Goal: Task Accomplishment & Management: Use online tool/utility

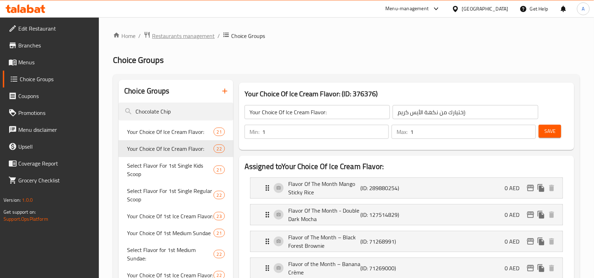
click at [189, 37] on span "Restaurants management" at bounding box center [183, 36] width 63 height 8
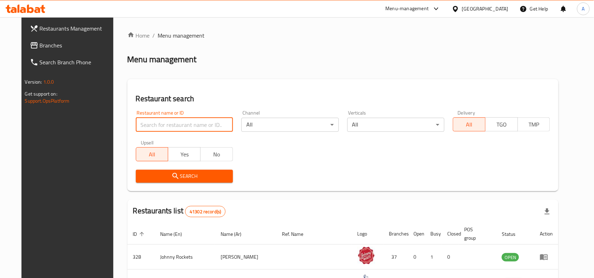
paste input "683098"
type input "683098"
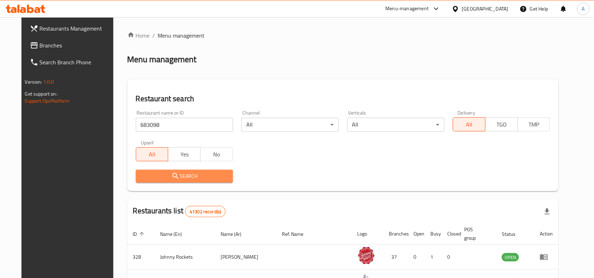
click at [185, 178] on span "Search" at bounding box center [185, 176] width 86 height 9
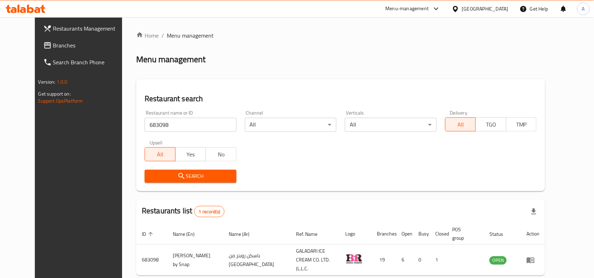
click at [294, 159] on div "Restaurant name or ID 683098 Restaurant name or ID Channel All ​ Verticals All …" at bounding box center [340, 146] width 401 height 81
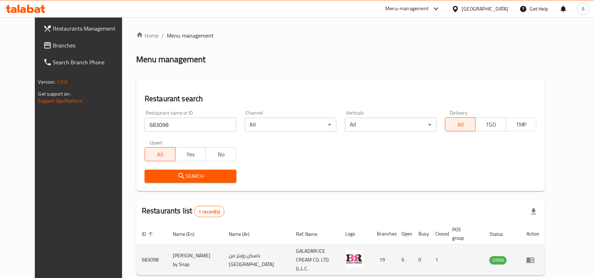
click at [535, 256] on icon "enhanced table" at bounding box center [531, 260] width 8 height 8
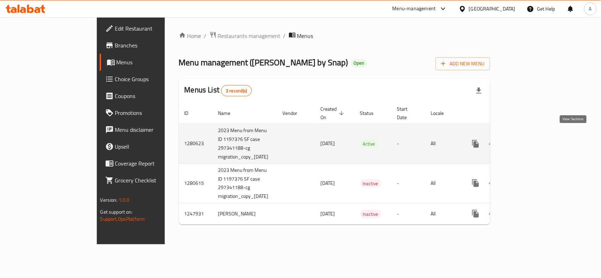
click at [531, 140] on icon "enhanced table" at bounding box center [526, 144] width 8 height 8
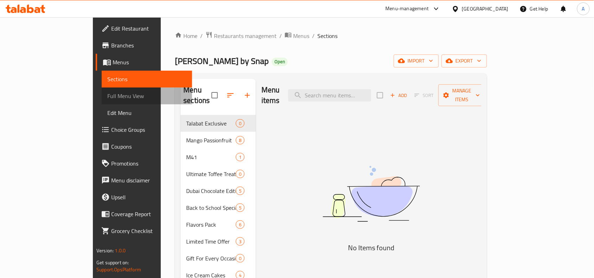
click at [107, 95] on span "Full Menu View" at bounding box center [146, 96] width 79 height 8
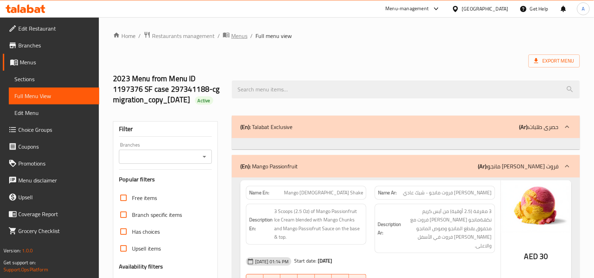
click at [245, 34] on span "Menus" at bounding box center [239, 36] width 16 height 8
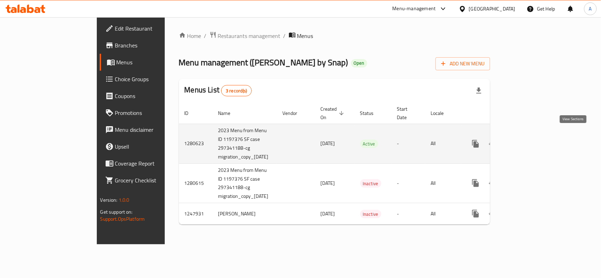
click at [531, 140] on icon "enhanced table" at bounding box center [526, 144] width 8 height 8
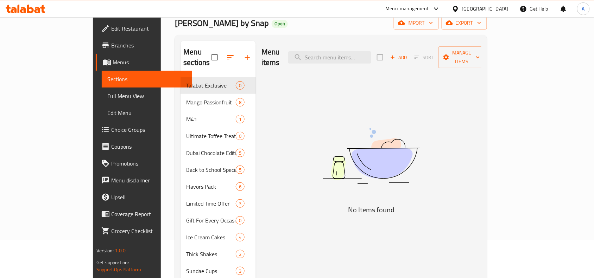
scroll to position [88, 0]
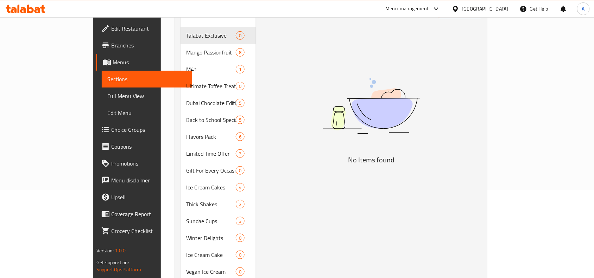
click at [107, 100] on span "Full Menu View" at bounding box center [146, 96] width 79 height 8
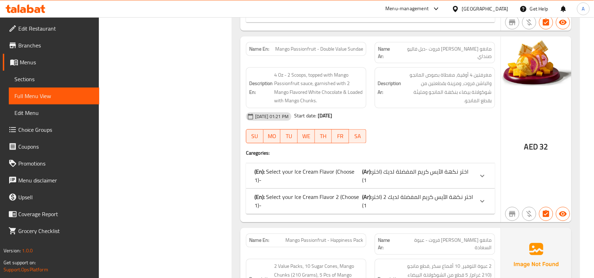
scroll to position [1144, 0]
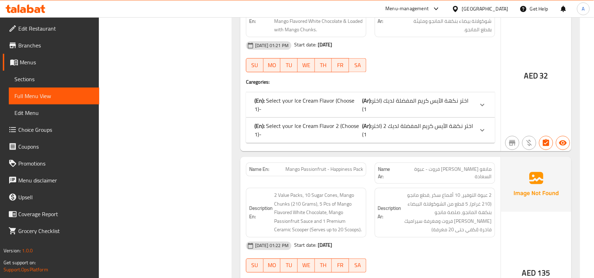
click at [476, 97] on div at bounding box center [482, 105] width 17 height 17
click at [444, 96] on span "اختر نكهة الآيس كريم المفضلة لديك (اختر 1)" at bounding box center [416, 105] width 106 height 19
click at [446, 96] on span "اختر نكهة الآيس كريم المفضلة لديك (اختر 1)" at bounding box center [416, 105] width 106 height 19
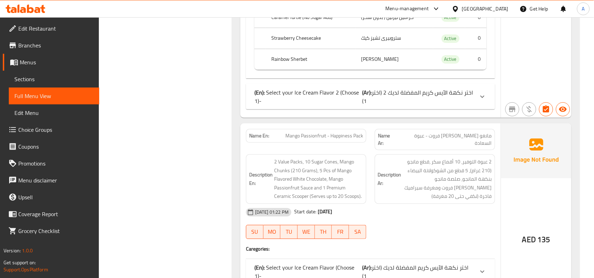
scroll to position [1628, 0]
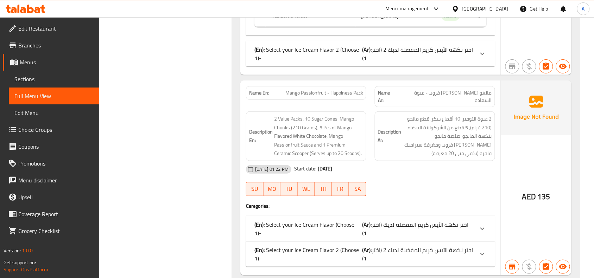
click at [413, 242] on div "(En): Select your Ice Cream Flavor 2 (Choose 1)- (Ar): اختر نكهة الآيس كريم الم…" at bounding box center [370, 254] width 249 height 25
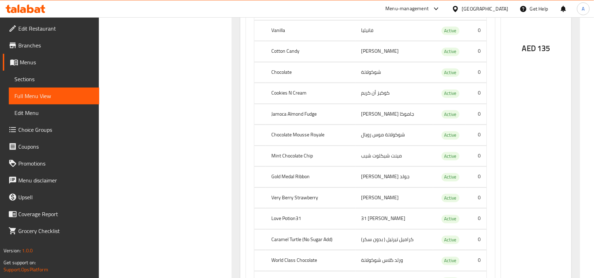
scroll to position [1222, 0]
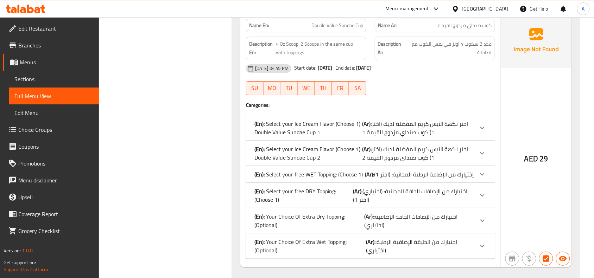
scroll to position [2322, 0]
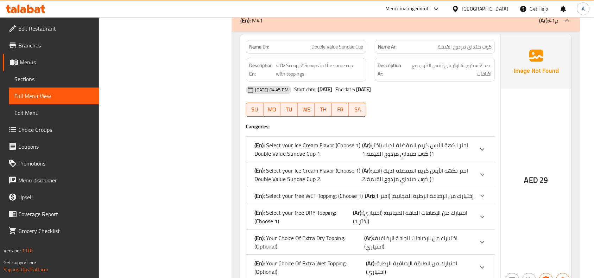
click at [446, 167] on p "(Ar): اختر نكهة الآيس كريم المفضلة لديك (اختر 1) كوب صنداي مزدوج القيمة 2" at bounding box center [418, 175] width 112 height 17
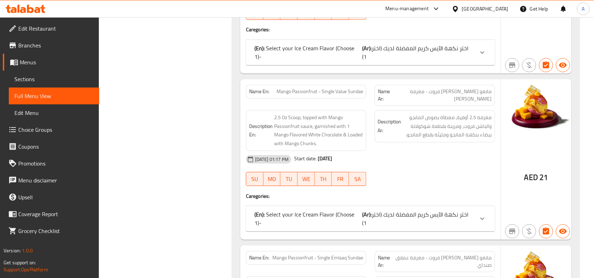
scroll to position [0, 0]
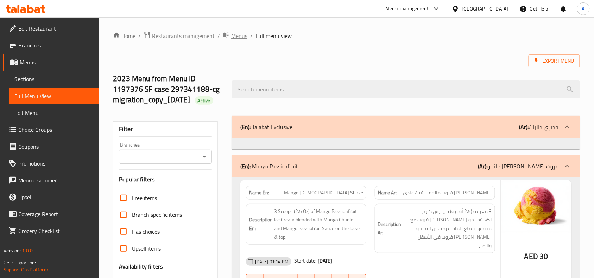
click at [243, 38] on span "Menus" at bounding box center [239, 36] width 16 height 8
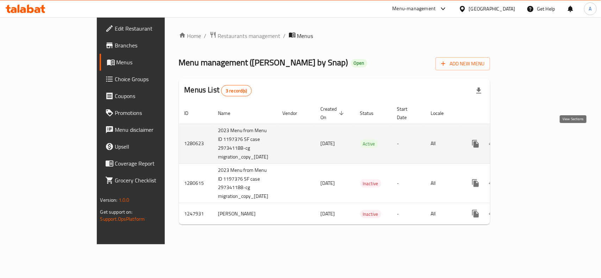
click at [531, 140] on icon "enhanced table" at bounding box center [526, 144] width 8 height 8
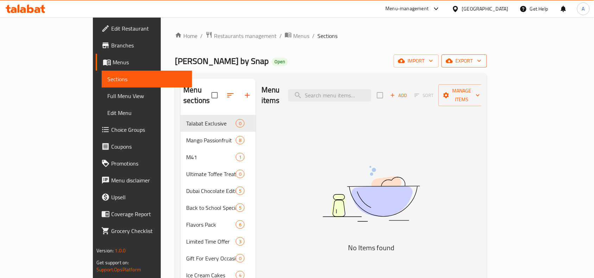
click at [482, 59] on span "export" at bounding box center [464, 61] width 34 height 9
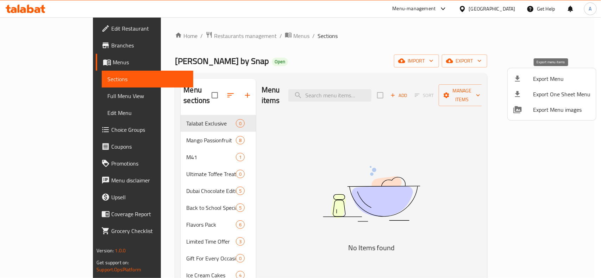
click at [541, 78] on span "Export Menu" at bounding box center [561, 79] width 57 height 8
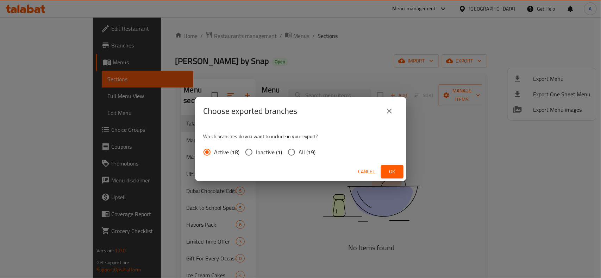
click at [300, 152] on span "All (19)" at bounding box center [307, 152] width 17 height 8
click at [299, 152] on input "All (19)" at bounding box center [291, 152] width 15 height 15
radio input "true"
click at [393, 171] on span "Ok" at bounding box center [392, 172] width 11 height 9
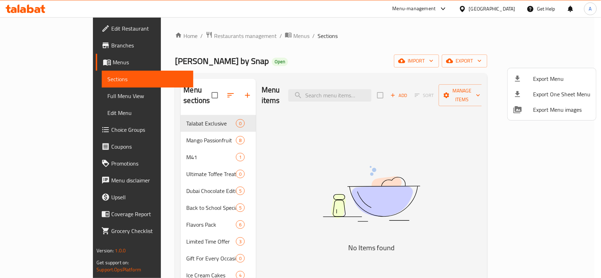
click at [347, 37] on div at bounding box center [300, 139] width 601 height 278
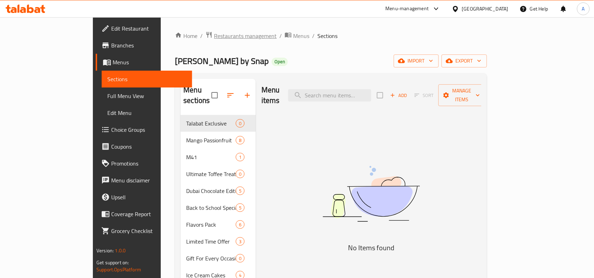
click at [214, 37] on span "Restaurants management" at bounding box center [245, 36] width 63 height 8
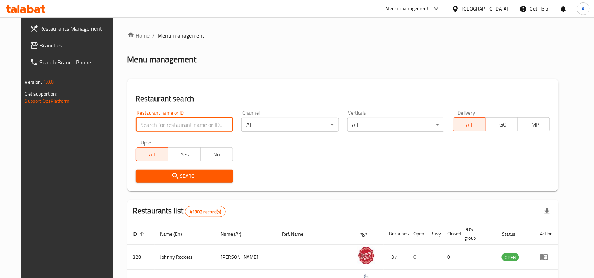
click at [159, 126] on input "search" at bounding box center [184, 125] width 97 height 14
paste input "10756"
type input "10756"
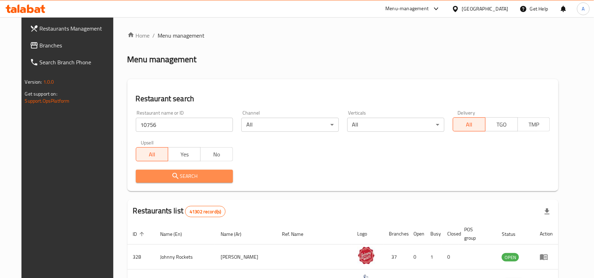
click at [209, 178] on span "Search" at bounding box center [185, 176] width 86 height 9
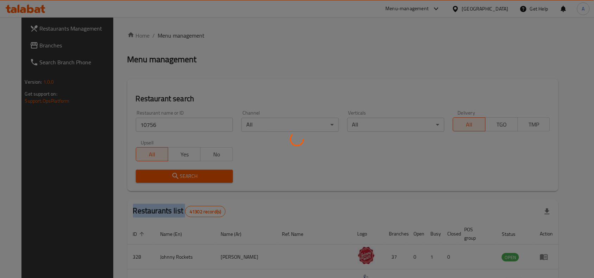
click at [209, 178] on div at bounding box center [297, 139] width 594 height 278
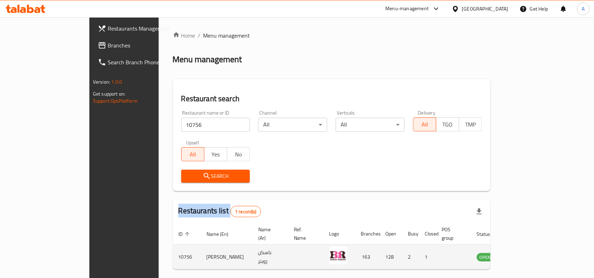
click at [522, 255] on icon "enhanced table" at bounding box center [518, 258] width 8 height 6
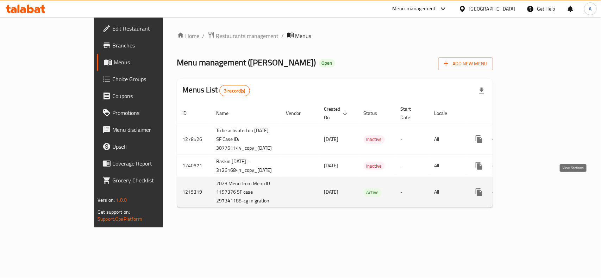
click at [534, 188] on icon "enhanced table" at bounding box center [530, 192] width 8 height 8
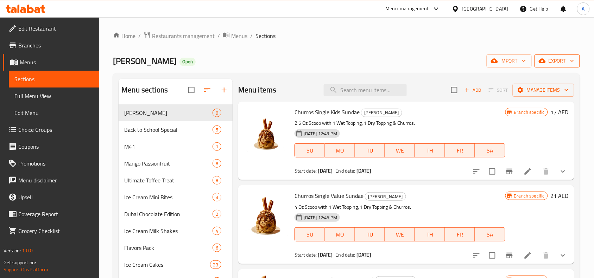
click at [553, 63] on span "export" at bounding box center [557, 61] width 34 height 9
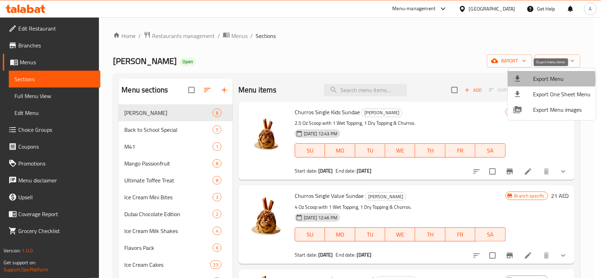
click at [536, 80] on span "Export Menu" at bounding box center [561, 79] width 57 height 8
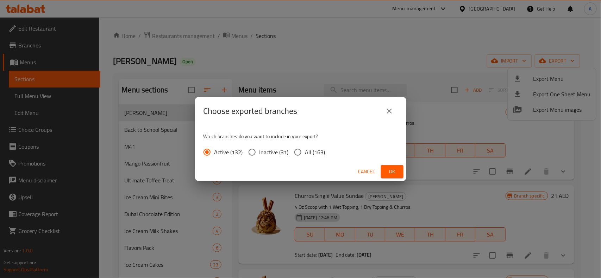
click at [311, 150] on span "All (163)" at bounding box center [315, 152] width 20 height 8
click at [305, 150] on input "All (163)" at bounding box center [297, 152] width 15 height 15
radio input "true"
click at [400, 178] on button "Ok" at bounding box center [392, 171] width 23 height 13
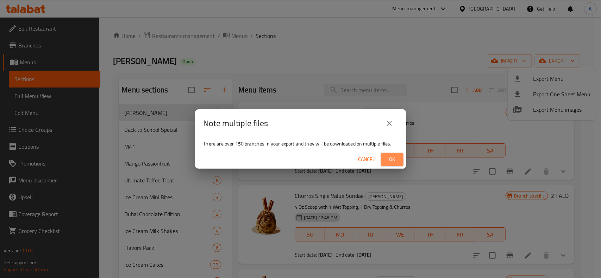
click at [387, 160] on span "Ok" at bounding box center [392, 159] width 11 height 9
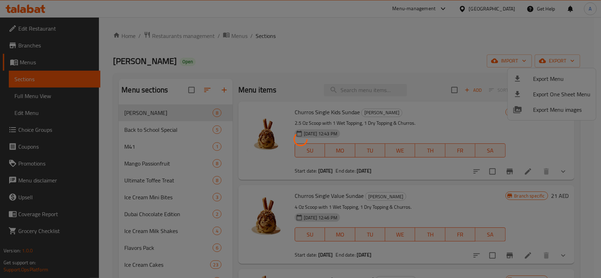
click at [311, 47] on div at bounding box center [300, 139] width 601 height 278
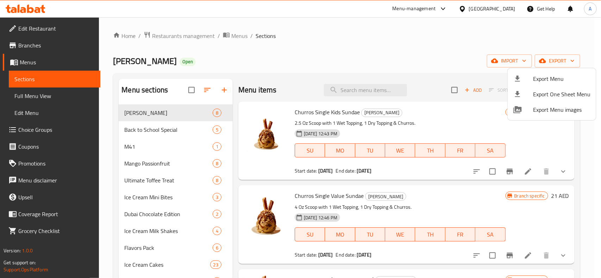
click at [311, 47] on div at bounding box center [300, 139] width 601 height 278
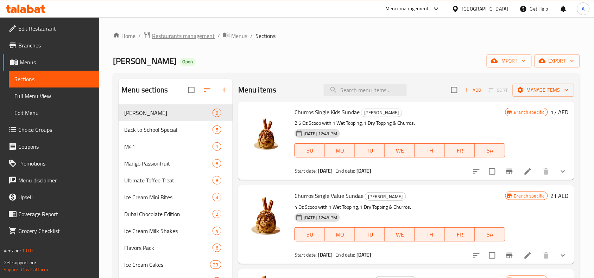
click at [193, 35] on span "Restaurants management" at bounding box center [183, 36] width 63 height 8
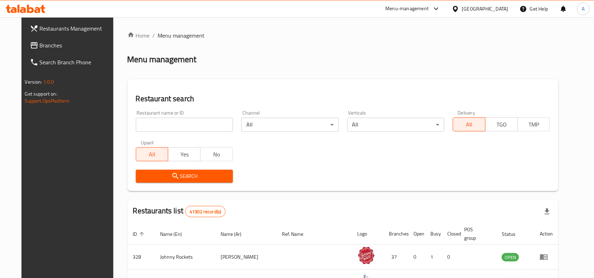
click at [169, 127] on input "search" at bounding box center [184, 125] width 97 height 14
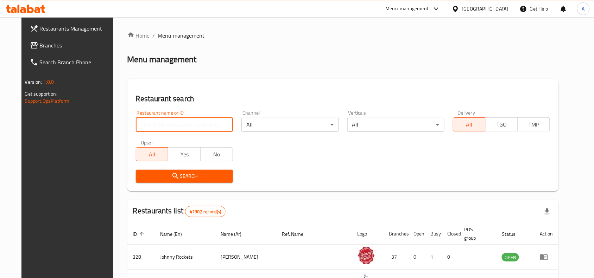
paste input "721404"
type input "721404"
click button "Search" at bounding box center [184, 176] width 97 height 13
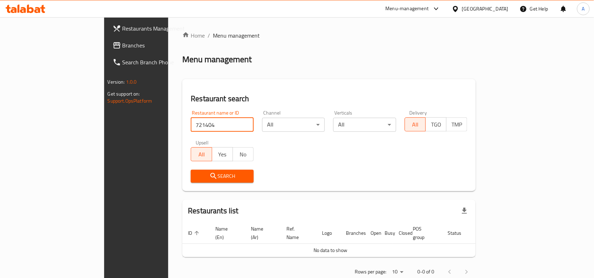
click at [123, 41] on span "Branches" at bounding box center [160, 45] width 75 height 8
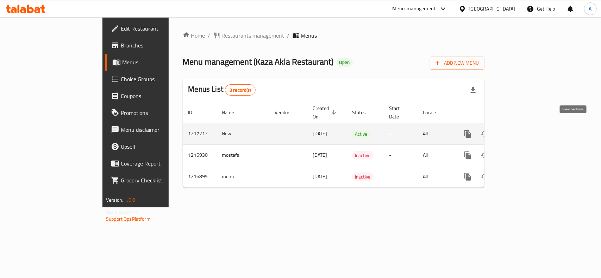
click at [522, 131] on icon "enhanced table" at bounding box center [518, 134] width 6 height 6
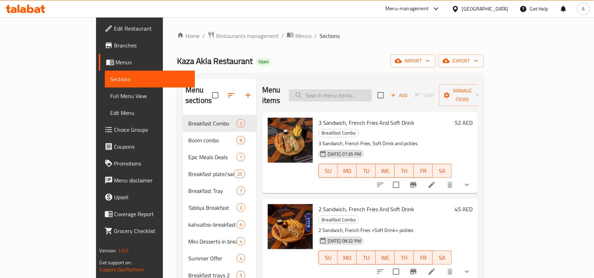
click at [372, 92] on input "search" at bounding box center [330, 95] width 83 height 12
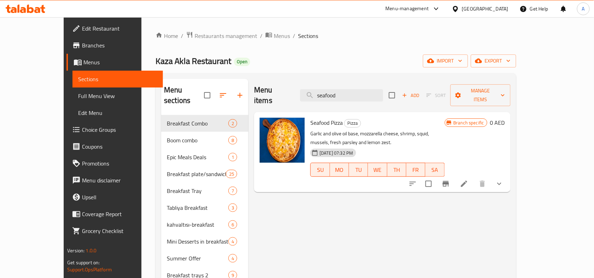
type input "seafood"
click at [365, 93] on input "seafood" at bounding box center [341, 95] width 83 height 12
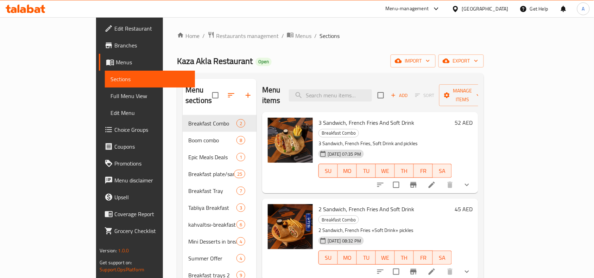
click at [374, 59] on div "Kaza Akla Restaurant Open import export" at bounding box center [330, 61] width 307 height 13
